Goal: Information Seeking & Learning: Learn about a topic

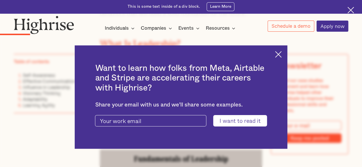
scroll to position [419, 0]
click at [281, 55] on img at bounding box center [278, 54] width 7 height 7
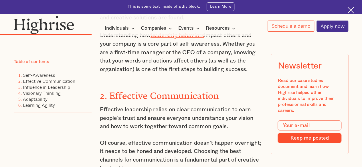
scroll to position [881, 0]
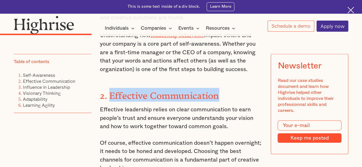
drag, startPoint x: 108, startPoint y: 100, endPoint x: 220, endPoint y: 96, distance: 111.4
click at [219, 96] on strong "2. Effective Communication" at bounding box center [159, 94] width 119 height 6
copy strong "Effective Communication"
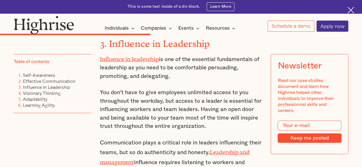
scroll to position [1316, 0]
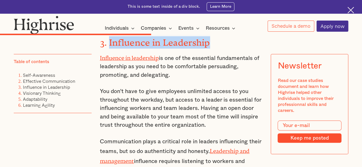
drag, startPoint x: 109, startPoint y: 49, endPoint x: 213, endPoint y: 52, distance: 104.8
click at [213, 49] on h3 "3. Influence in Leadership" at bounding box center [181, 42] width 163 height 14
copy strong "Influence in Leadership"
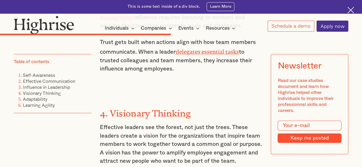
scroll to position [1462, 0]
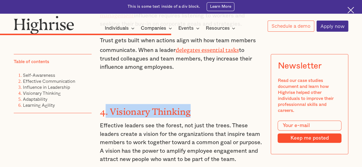
drag, startPoint x: 105, startPoint y: 111, endPoint x: 191, endPoint y: 108, distance: 86.2
click at [191, 108] on strong "4. Visionary Thinking" at bounding box center [145, 110] width 91 height 6
drag, startPoint x: 198, startPoint y: 111, endPoint x: 108, endPoint y: 112, distance: 90.4
click at [108, 112] on h3 "4. Visionary Thinking" at bounding box center [181, 111] width 163 height 14
copy strong "Visionary Thinking"
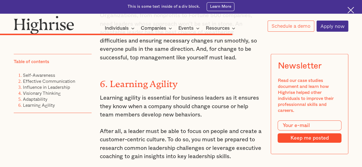
scroll to position [1916, 0]
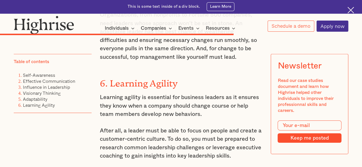
drag, startPoint x: 112, startPoint y: 80, endPoint x: 179, endPoint y: 81, distance: 67.5
click at [178, 81] on strong "6. Learning Agility" at bounding box center [139, 81] width 78 height 6
copy strong "Learning Agility"
